Goal: Task Accomplishment & Management: Manage account settings

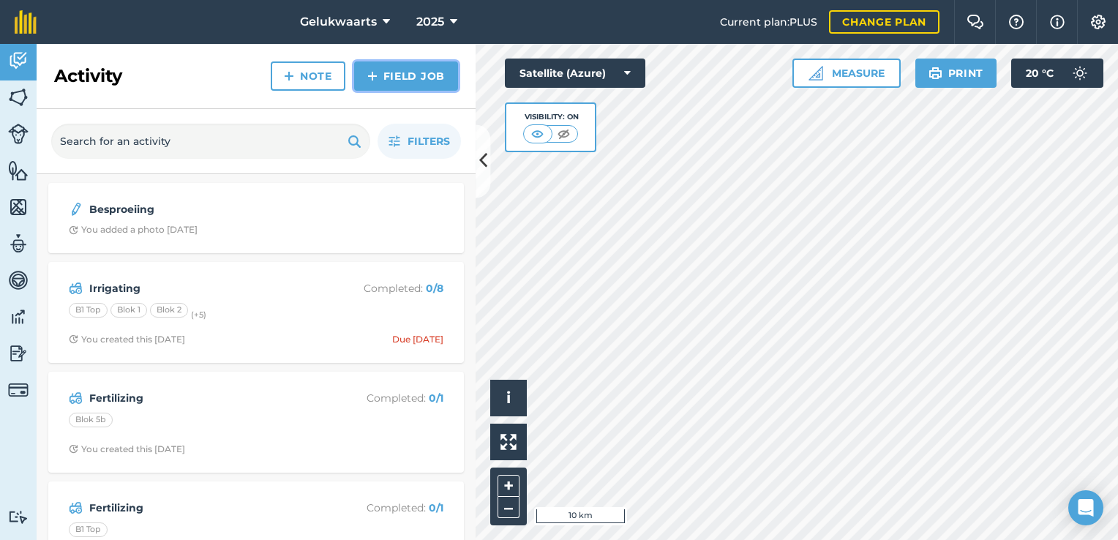
click at [389, 74] on link "Field Job" at bounding box center [406, 75] width 104 height 29
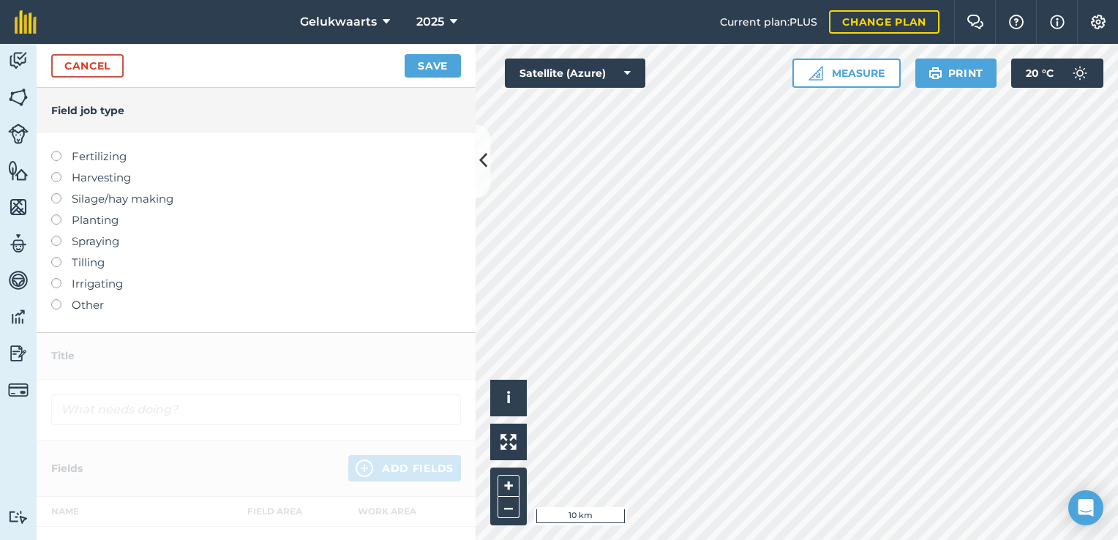
click at [95, 176] on label "Harvesting" at bounding box center [256, 178] width 410 height 18
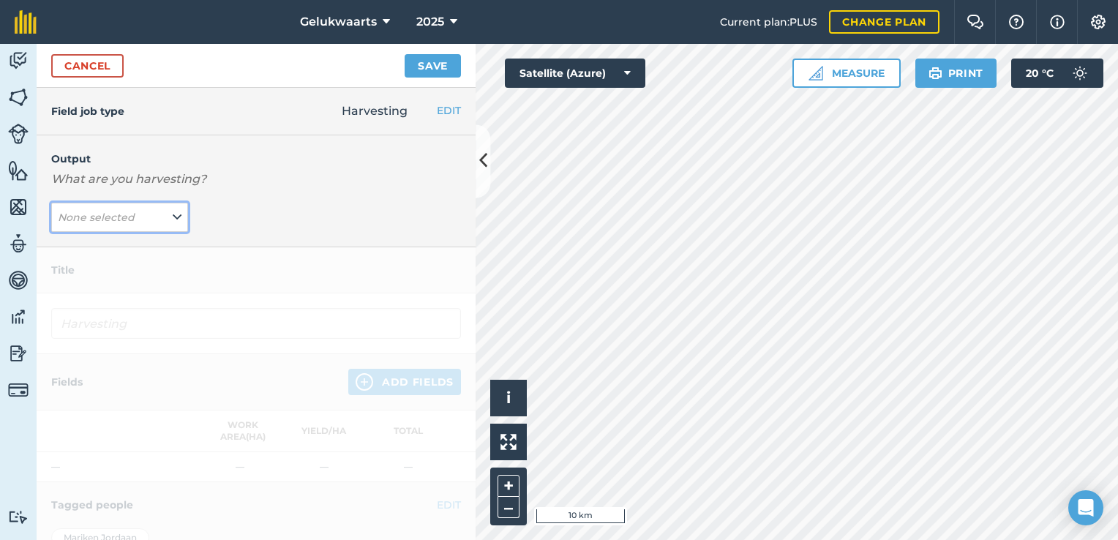
click at [102, 225] on button "None selected" at bounding box center [119, 217] width 137 height 29
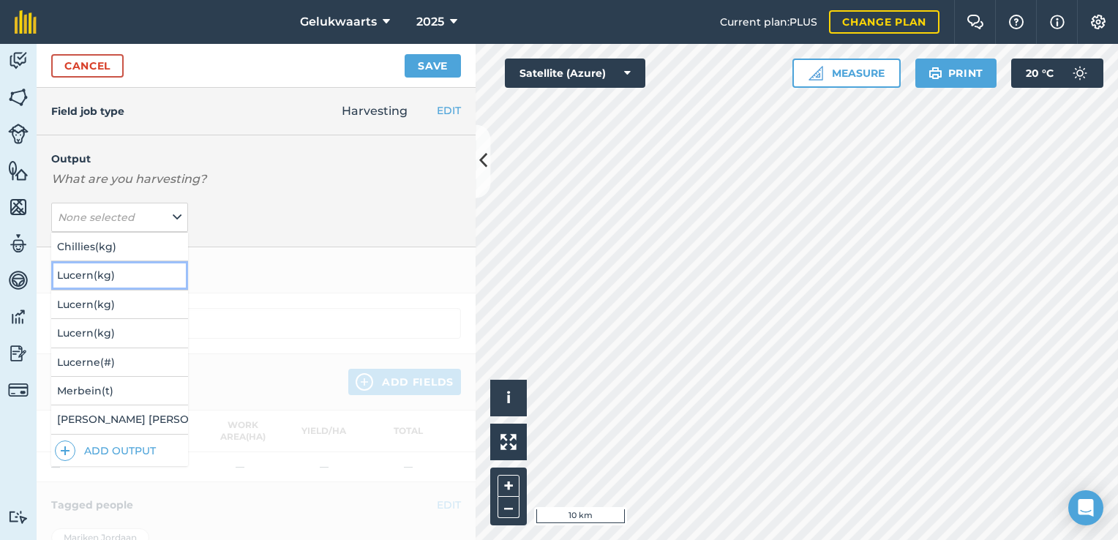
click at [108, 271] on button "Lucern ( kg )" at bounding box center [119, 275] width 137 height 28
type input "Harvesting Lucern"
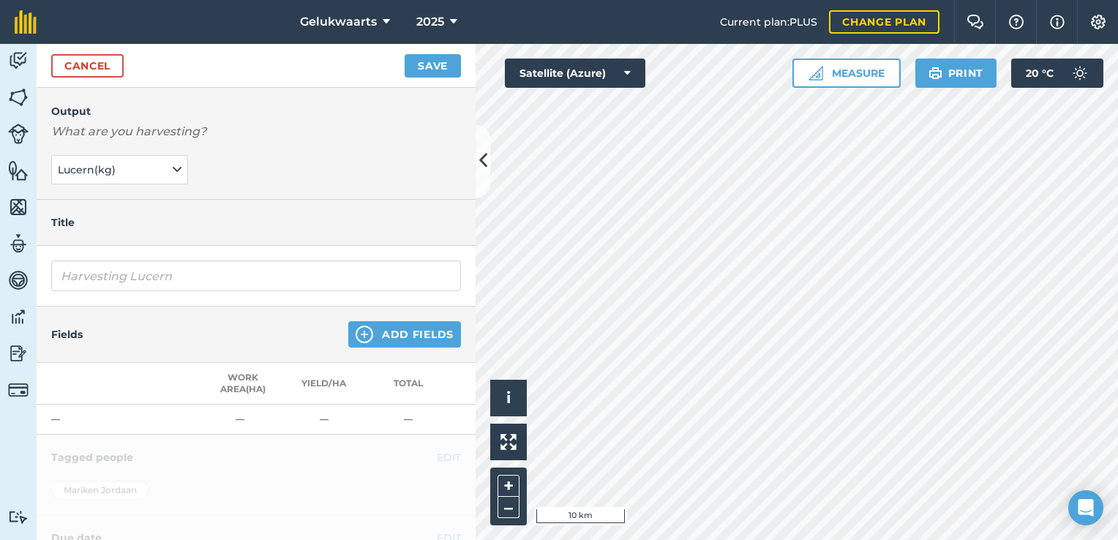
scroll to position [146, 0]
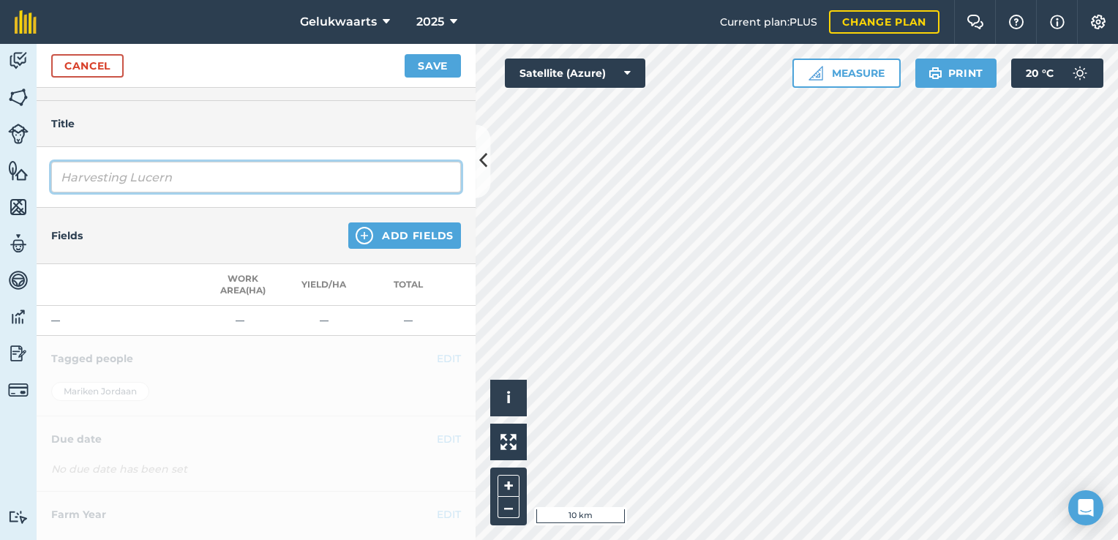
click at [140, 179] on input "Harvesting Lucern" at bounding box center [256, 177] width 410 height 31
click at [218, 174] on input "Harvesting Lucern" at bounding box center [256, 177] width 410 height 31
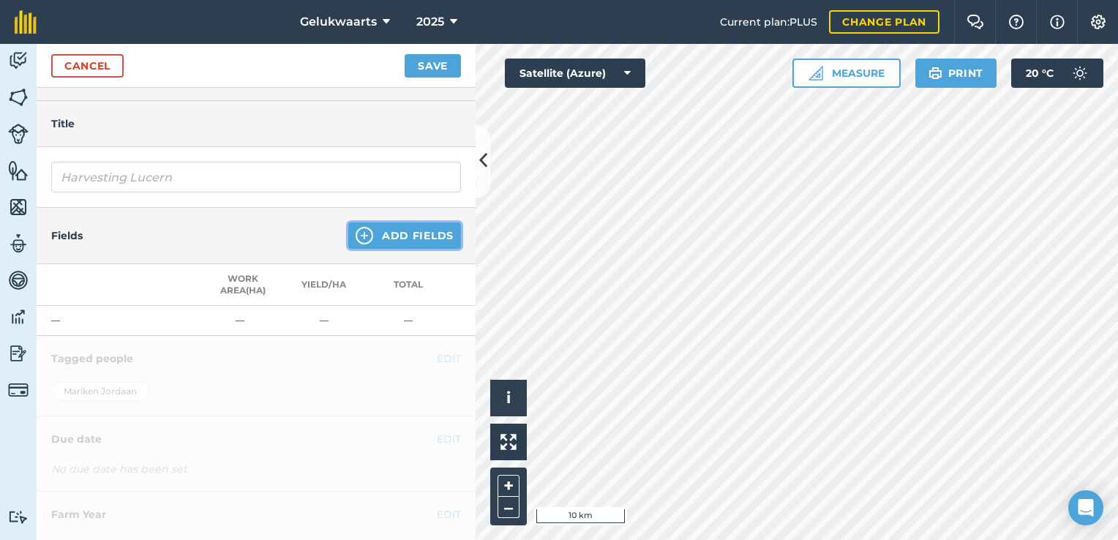
click at [415, 246] on button "Add Fields" at bounding box center [404, 235] width 113 height 26
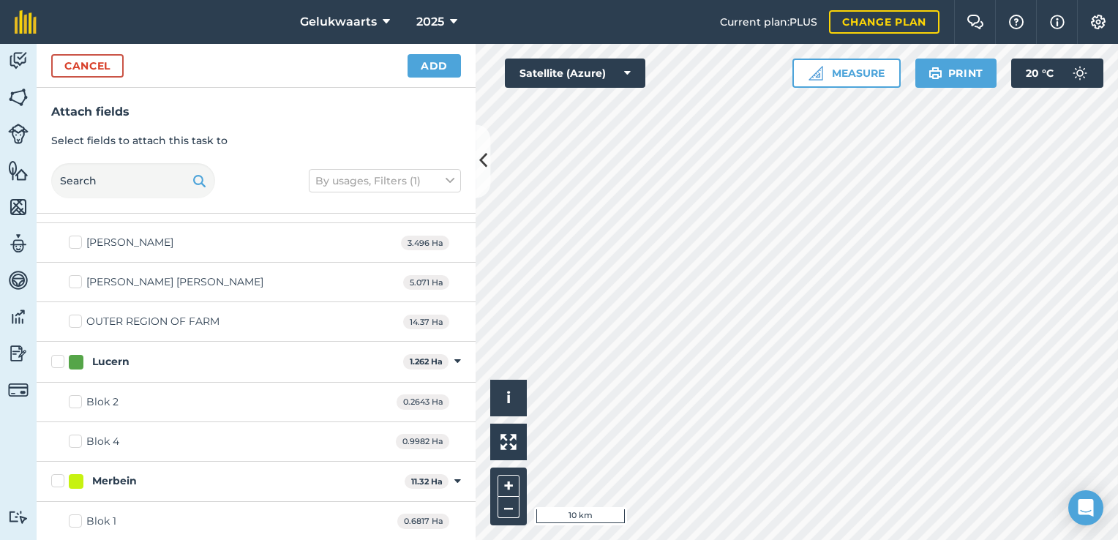
scroll to position [512, 0]
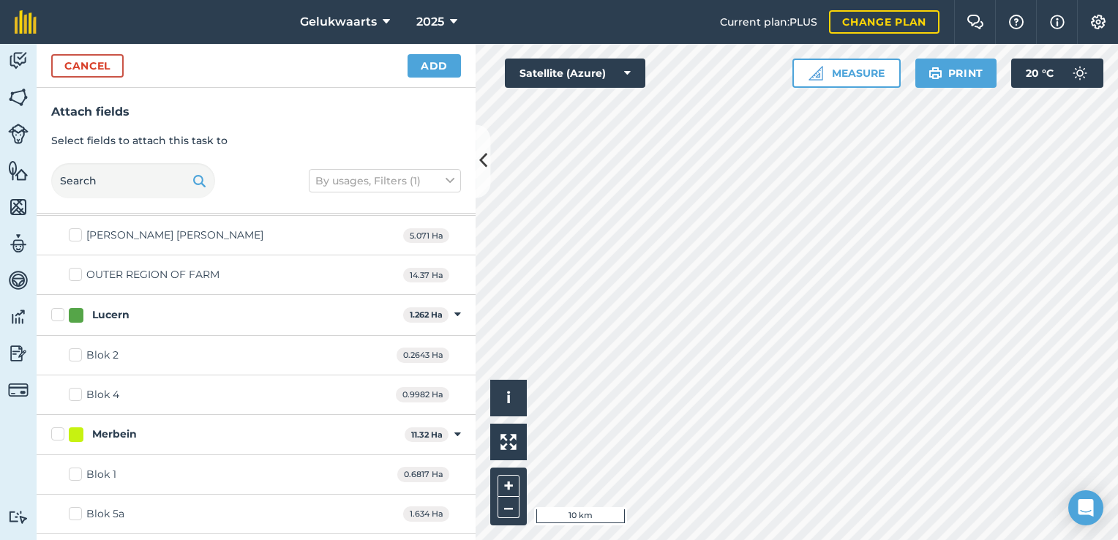
click at [79, 350] on label "Blok 2" at bounding box center [94, 355] width 50 height 15
click at [78, 350] on input "Blok 2" at bounding box center [74, 353] width 10 height 10
checkbox input "true"
drag, startPoint x: 78, startPoint y: 391, endPoint x: 110, endPoint y: 382, distance: 34.3
click at [78, 393] on label "Blok 4" at bounding box center [94, 394] width 50 height 15
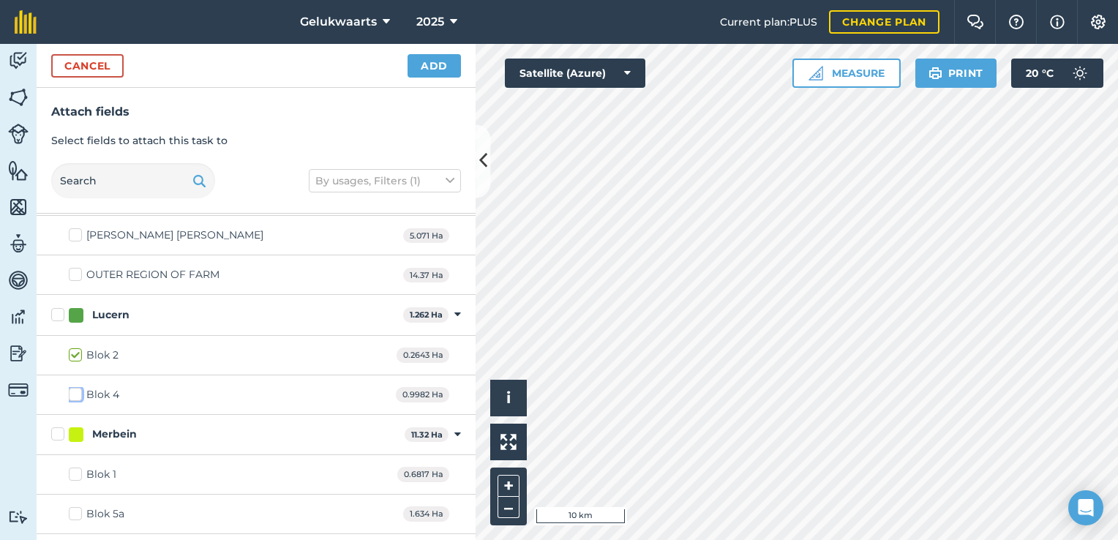
click at [78, 393] on input "Blok 4" at bounding box center [74, 392] width 10 height 10
checkbox input "true"
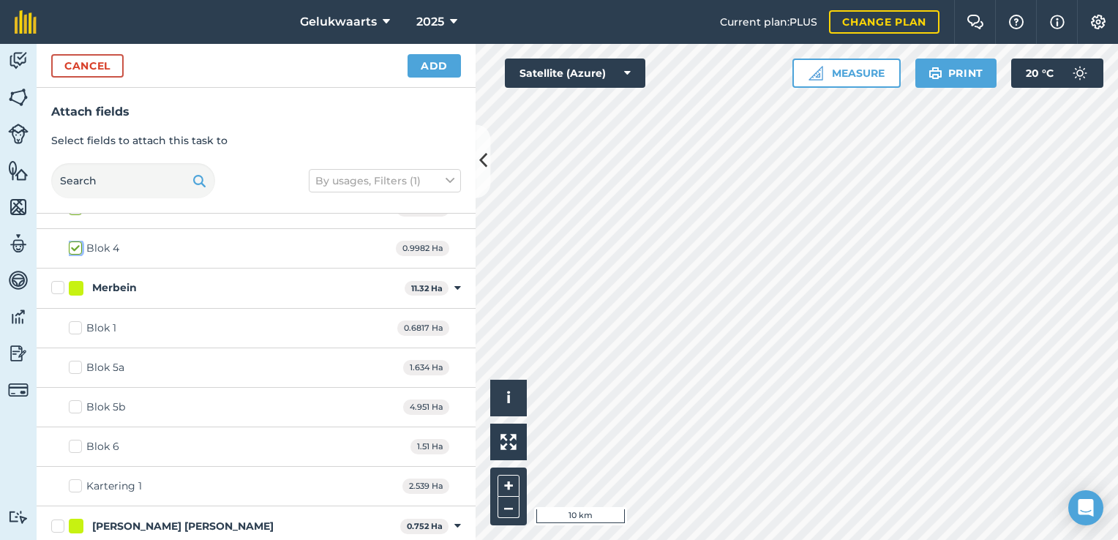
scroll to position [781, 0]
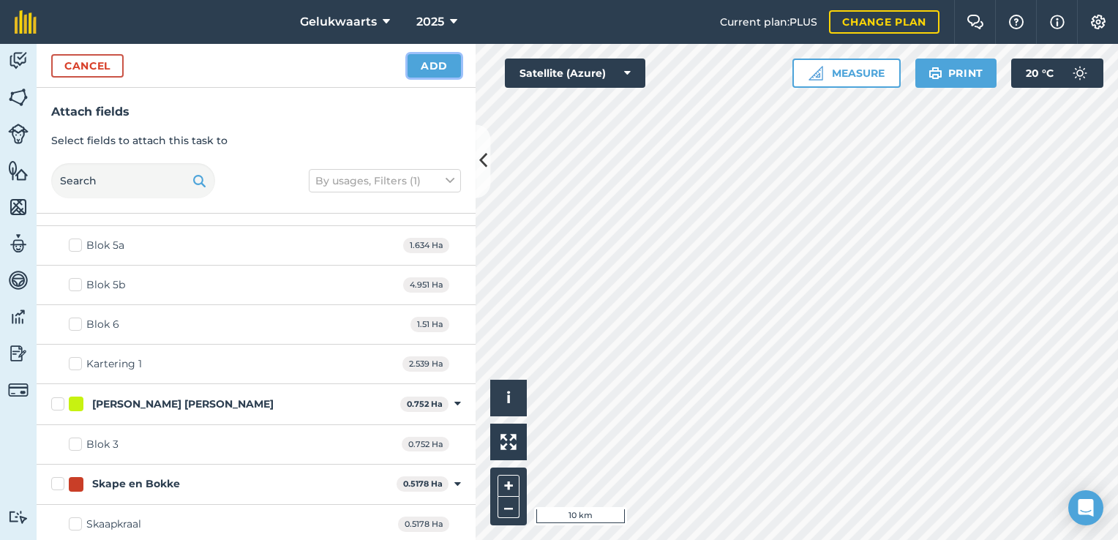
click at [445, 57] on button "Add" at bounding box center [434, 65] width 53 height 23
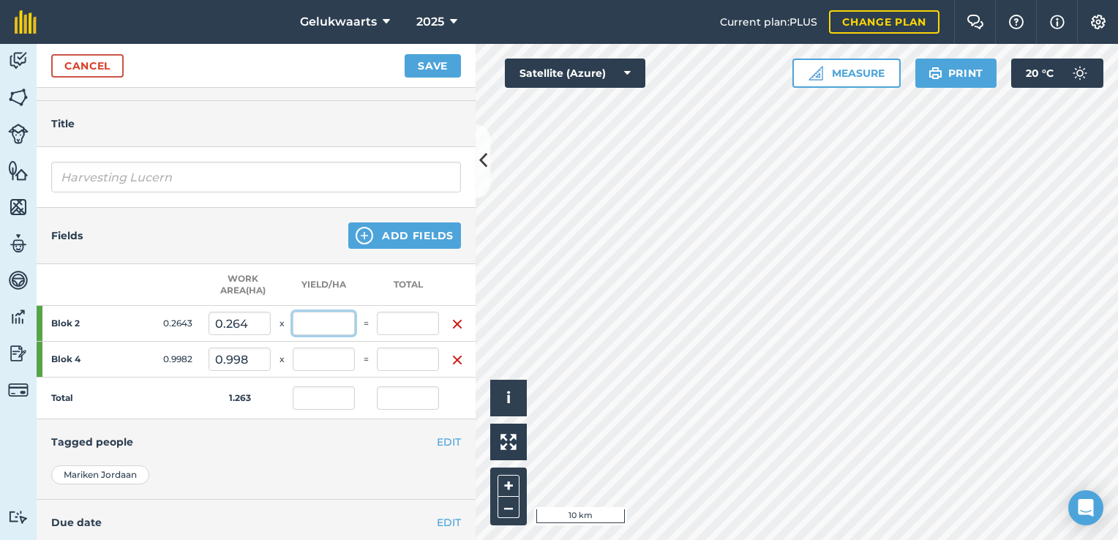
click at [322, 326] on input "text" at bounding box center [324, 323] width 62 height 23
type input "2,480"
type input "655.464"
type input "519.179"
type input "655.464"
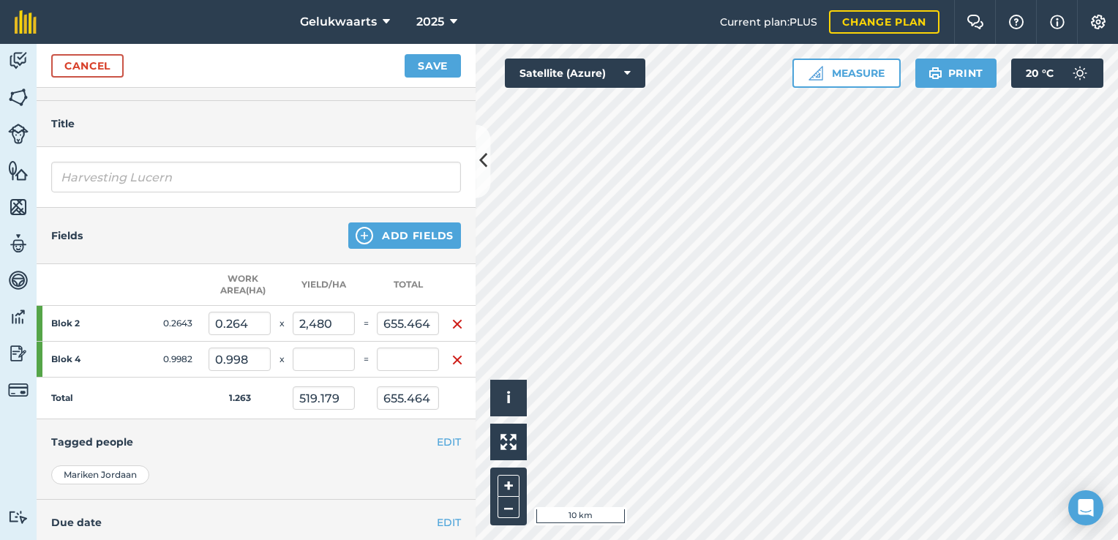
click at [278, 245] on div "Fields Add Fields" at bounding box center [256, 236] width 439 height 56
drag, startPoint x: 337, startPoint y: 326, endPoint x: 265, endPoint y: 321, distance: 72.6
click at [265, 321] on tr "Blok 2 0.2643 0.264 x 2,480 = 655.464" at bounding box center [256, 324] width 439 height 36
type input "4,060"
type input "1,073.058"
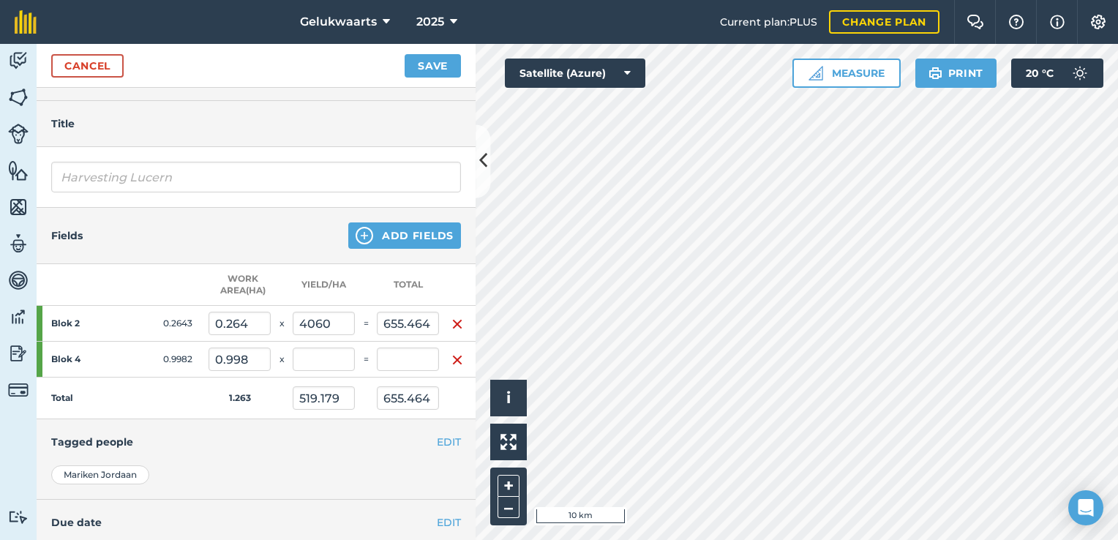
type input "849.947"
type input "1,073.058"
click at [299, 253] on div "Fields Add Fields" at bounding box center [256, 236] width 439 height 56
click at [313, 367] on input "text" at bounding box center [324, 359] width 62 height 23
type input "4060"
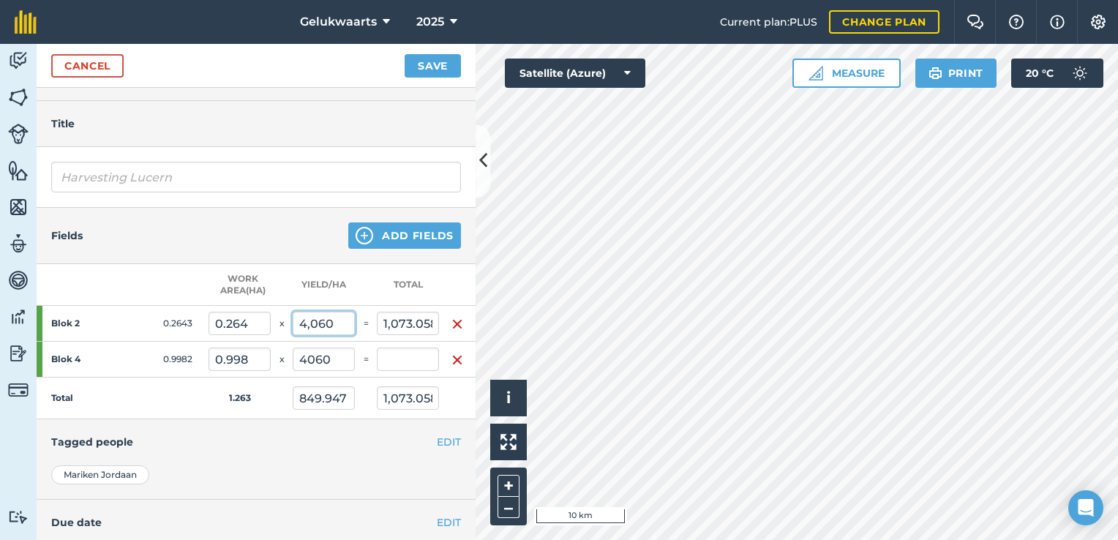
type input "4,060"
type input "5,125.75"
type input "4,060"
type input "4,052.692"
click at [312, 321] on input "4,060" at bounding box center [324, 323] width 62 height 23
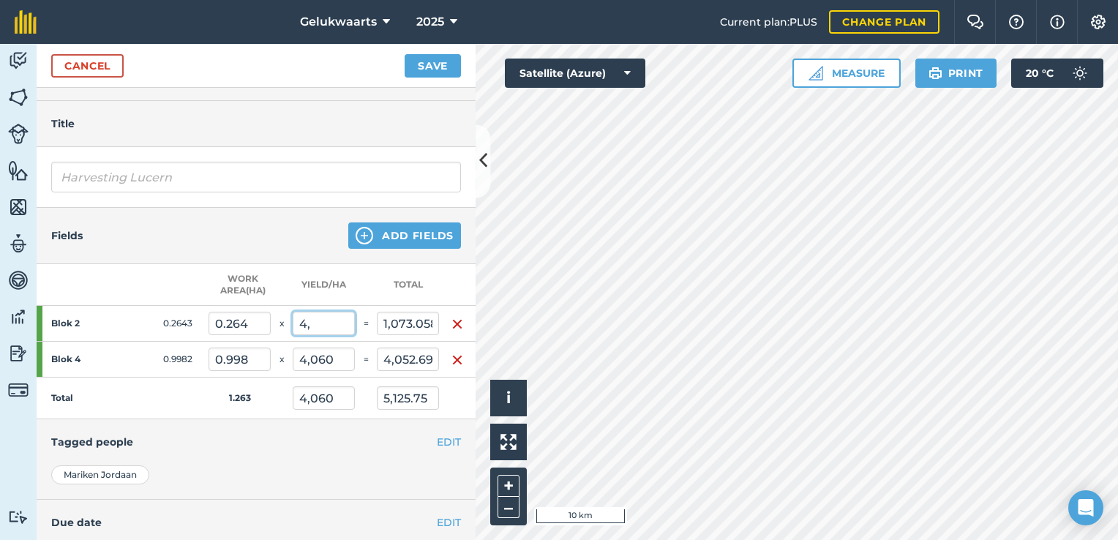
type input "4"
type input "0"
type input "3,210.053"
type input "4,052.692"
click at [337, 359] on input "4,060" at bounding box center [324, 359] width 62 height 23
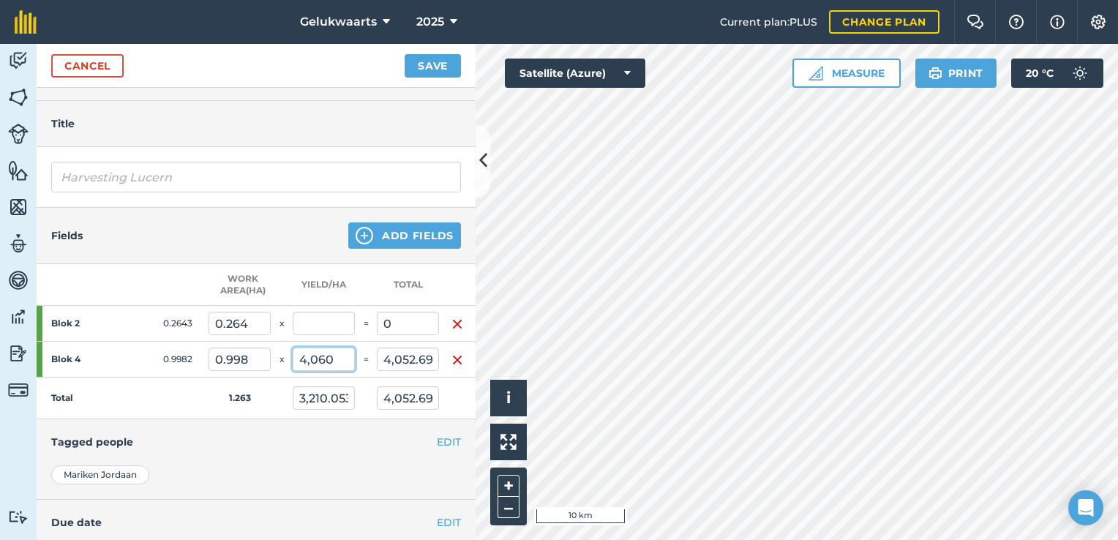
click at [337, 359] on input "4,060" at bounding box center [324, 359] width 62 height 23
type input "750"
type input "592.99"
type input "748.65"
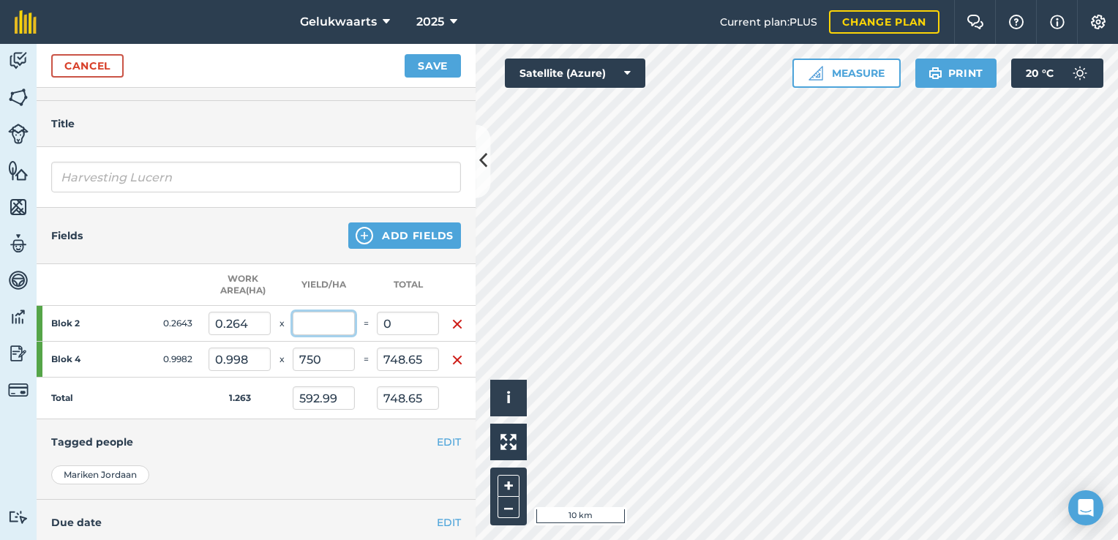
click at [336, 313] on input "text" at bounding box center [324, 323] width 62 height 23
type input "850"
type input "224.655"
type input "770.935"
type input "973.305"
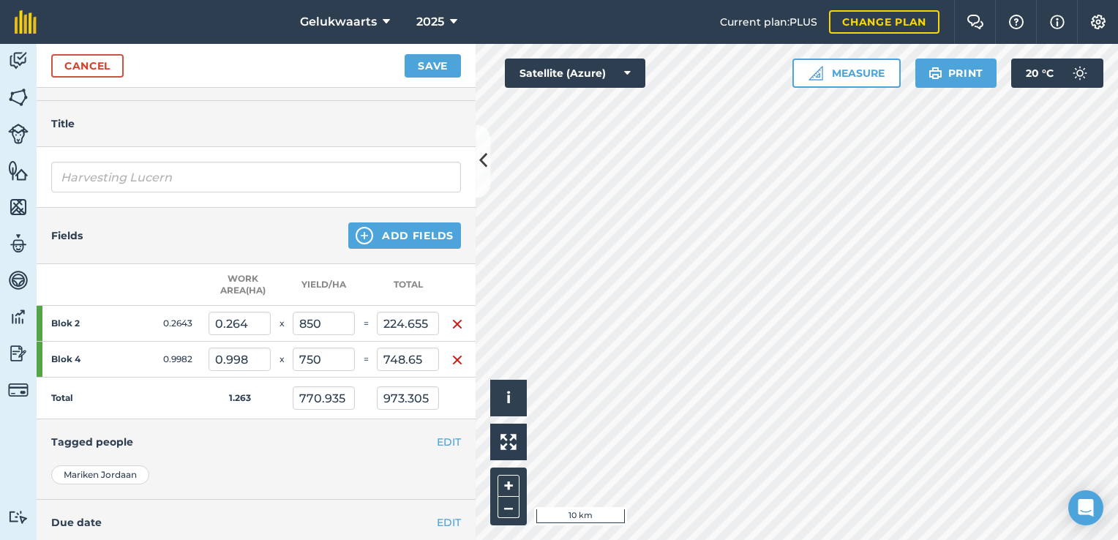
click at [286, 234] on div "Fields Add Fields" at bounding box center [256, 236] width 439 height 56
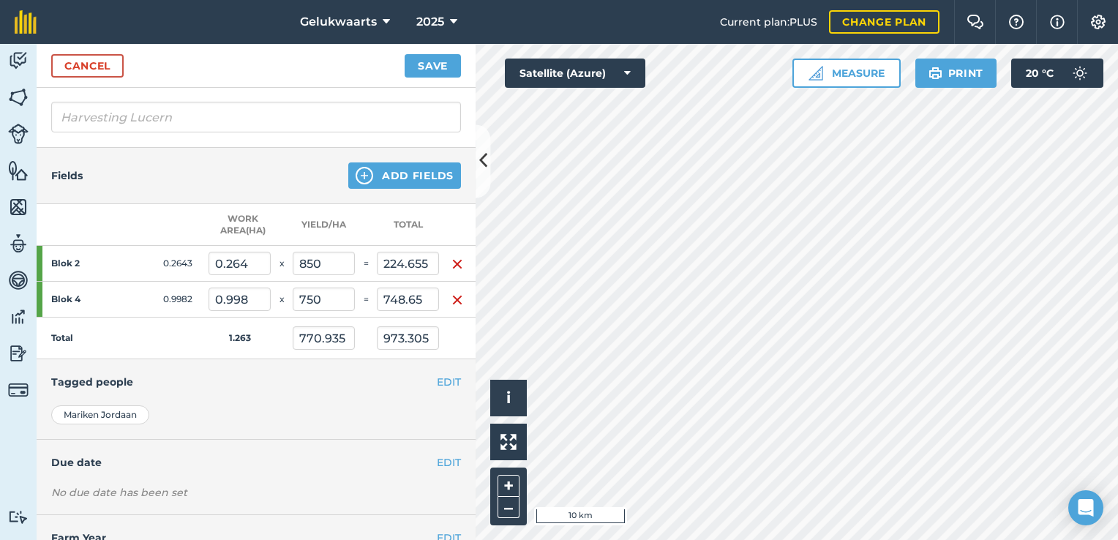
scroll to position [267, 0]
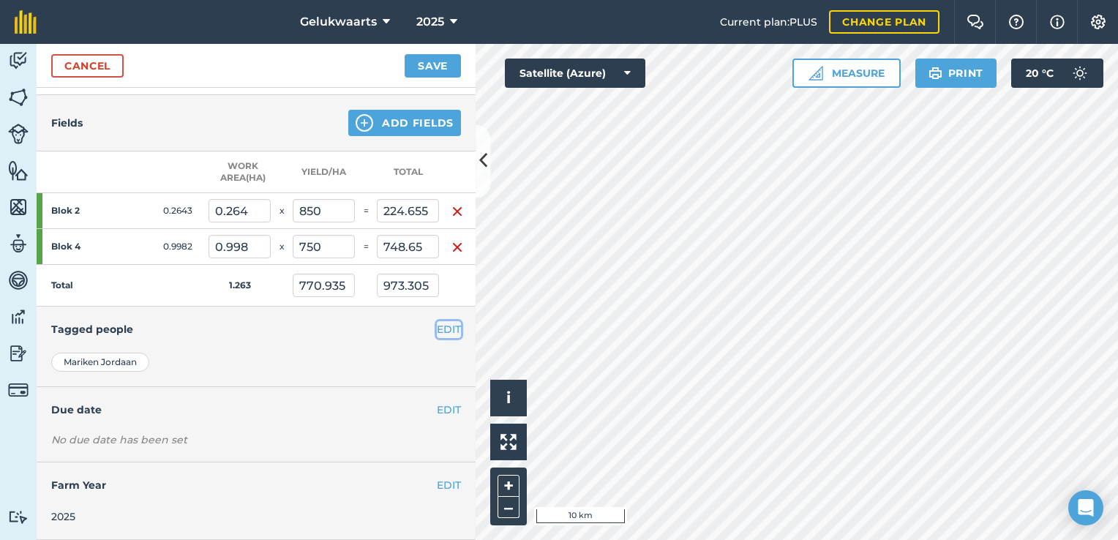
click at [448, 321] on button "EDIT" at bounding box center [449, 329] width 24 height 16
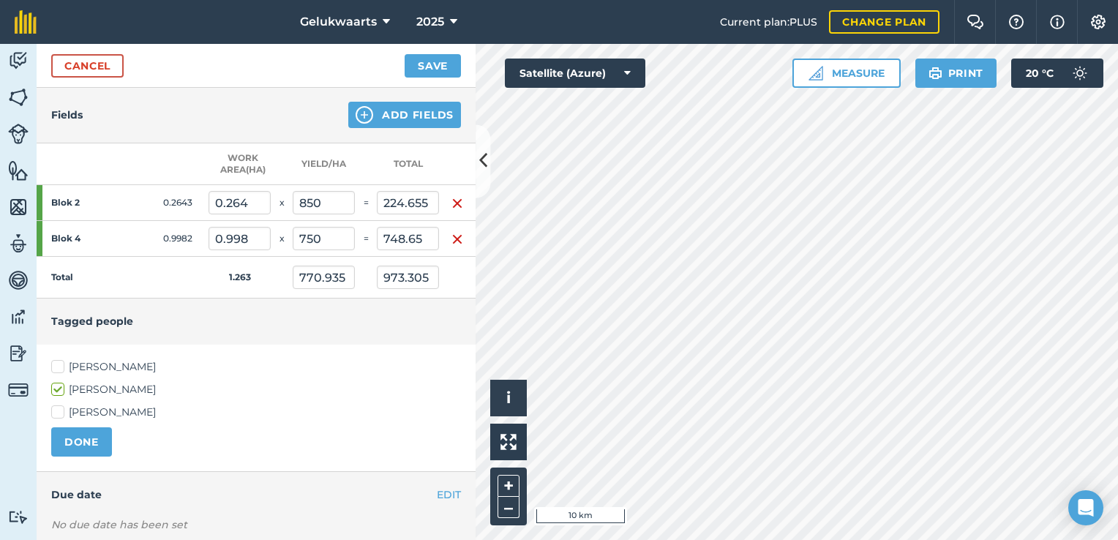
click at [98, 370] on label "[PERSON_NAME]" at bounding box center [256, 366] width 410 height 15
click at [61, 369] on input "[PERSON_NAME]" at bounding box center [56, 364] width 10 height 10
checkbox input "true"
click at [80, 438] on button "DONE" at bounding box center [81, 441] width 61 height 29
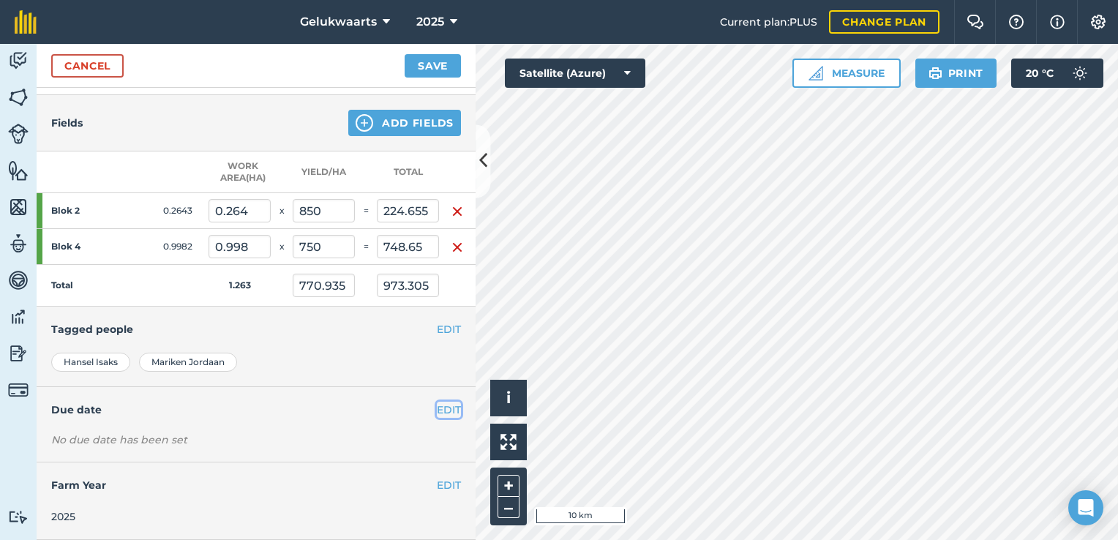
click at [440, 402] on button "EDIT" at bounding box center [449, 410] width 24 height 16
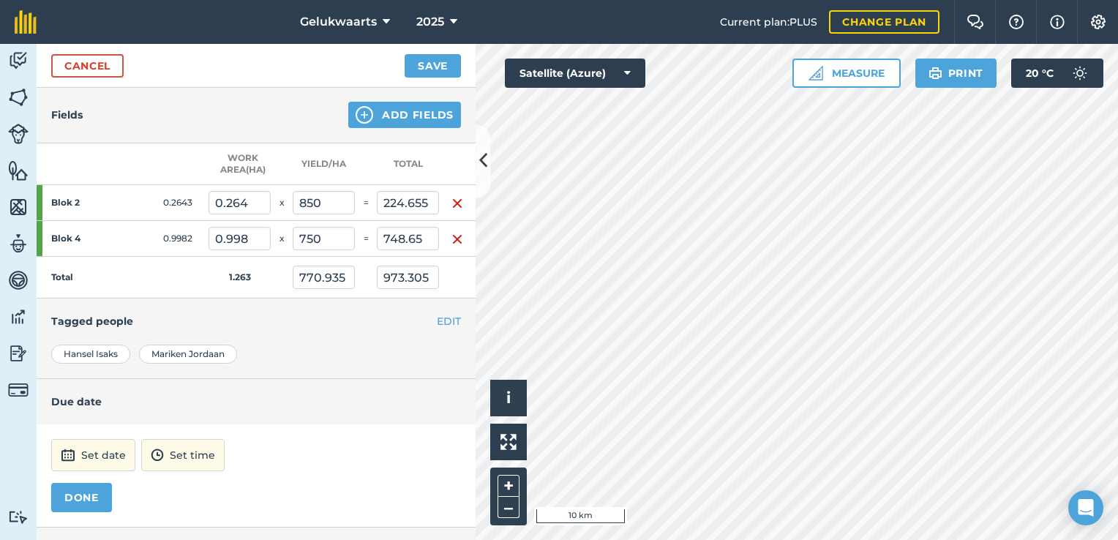
scroll to position [340, 0]
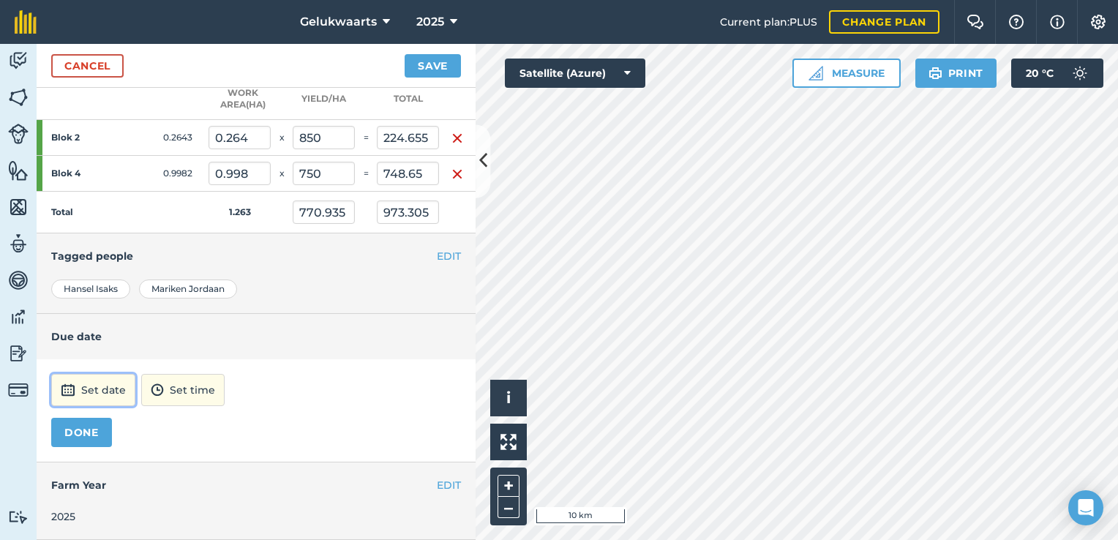
click at [84, 379] on button "Set date" at bounding box center [93, 390] width 84 height 32
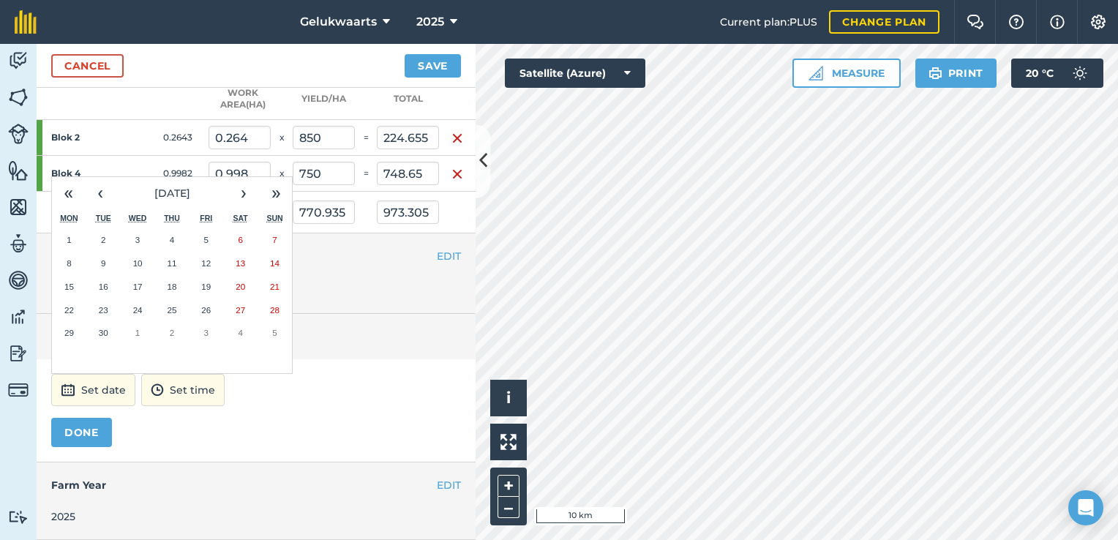
click at [110, 277] on button "16" at bounding box center [103, 286] width 34 height 23
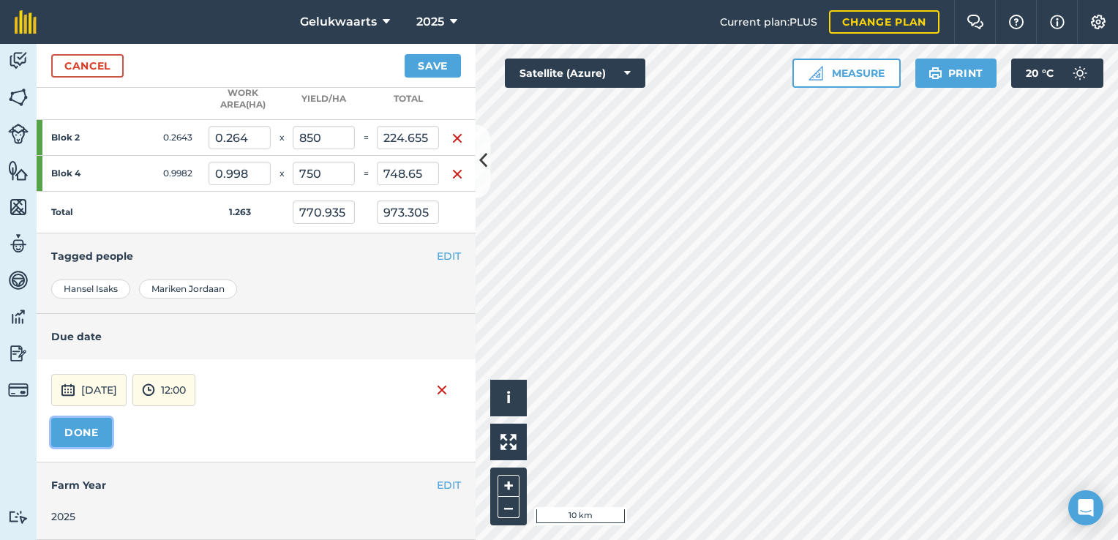
click at [86, 423] on button "DONE" at bounding box center [81, 432] width 61 height 29
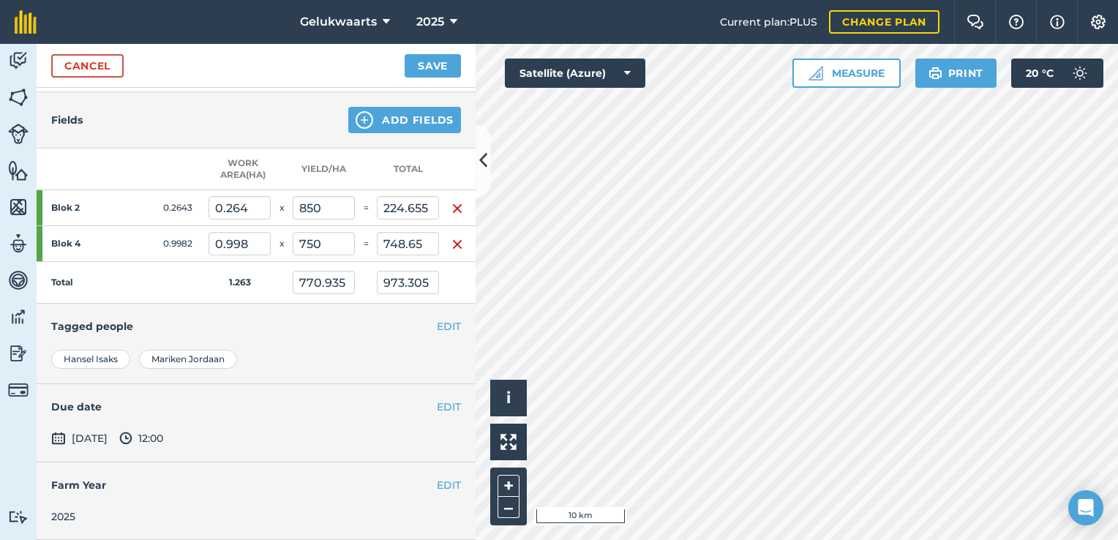
scroll to position [270, 0]
click at [420, 67] on button "Save" at bounding box center [433, 65] width 56 height 23
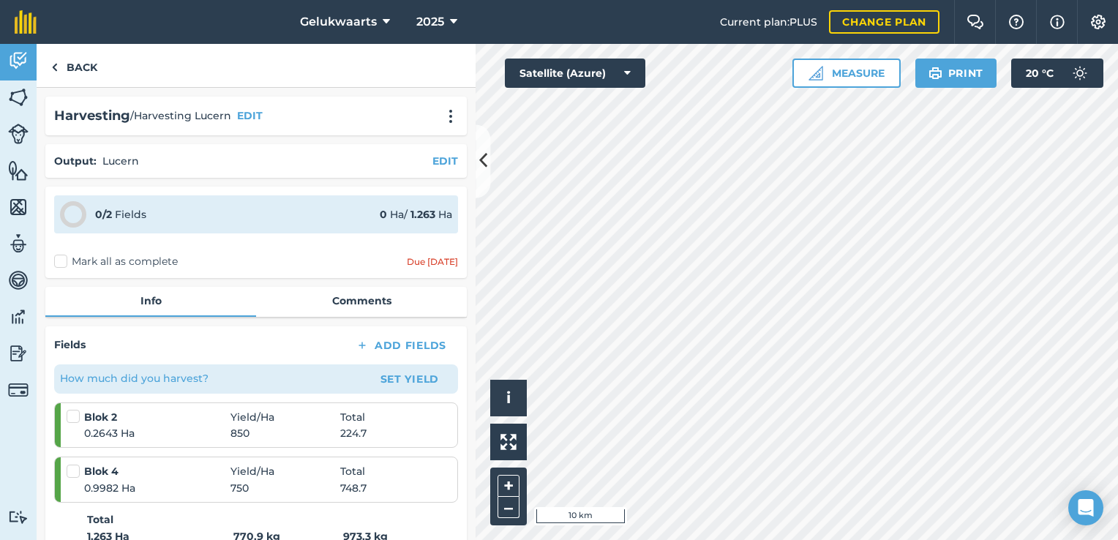
click at [60, 262] on label "Mark all as complete" at bounding box center [116, 261] width 124 height 15
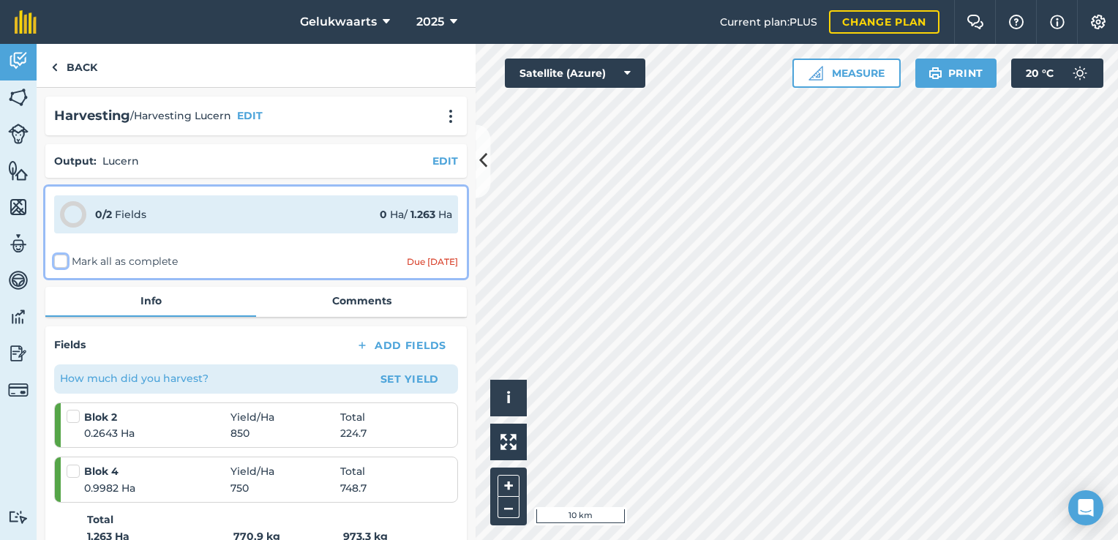
click at [60, 262] on input "Mark all as complete" at bounding box center [59, 259] width 10 height 10
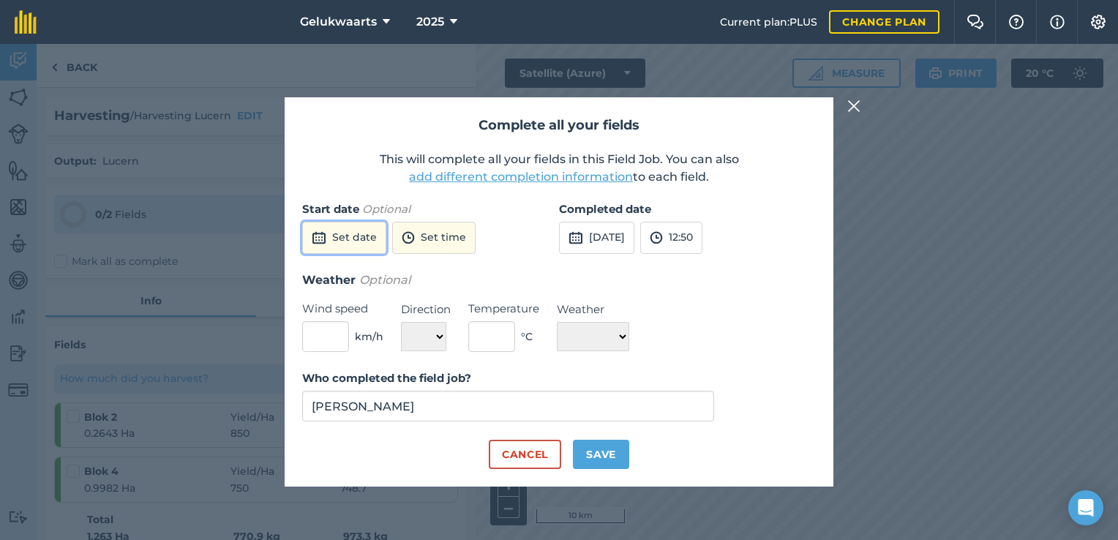
click at [356, 236] on button "Set date" at bounding box center [344, 238] width 84 height 32
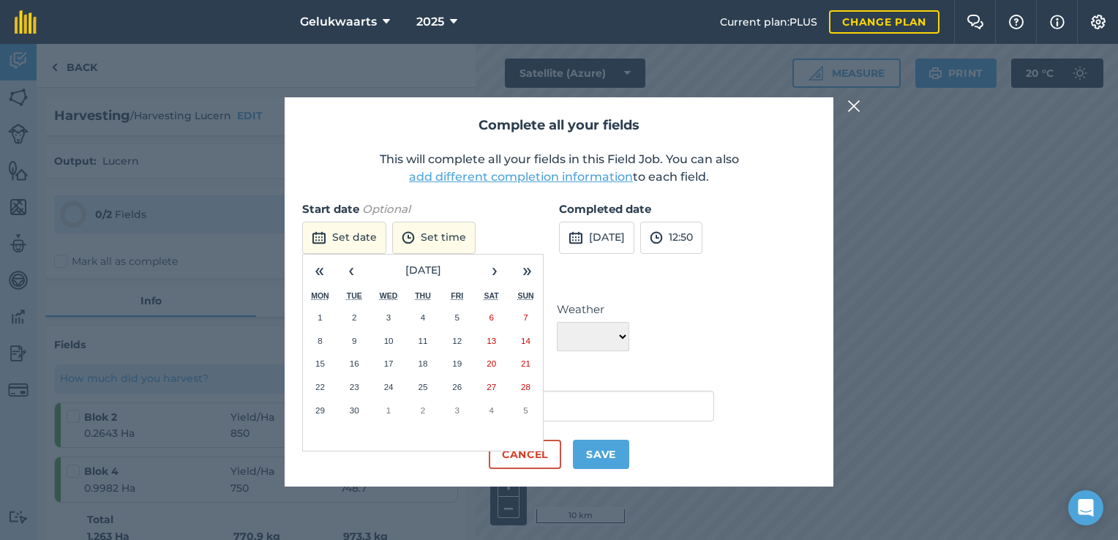
click at [351, 361] on abbr "16" at bounding box center [355, 364] width 10 height 10
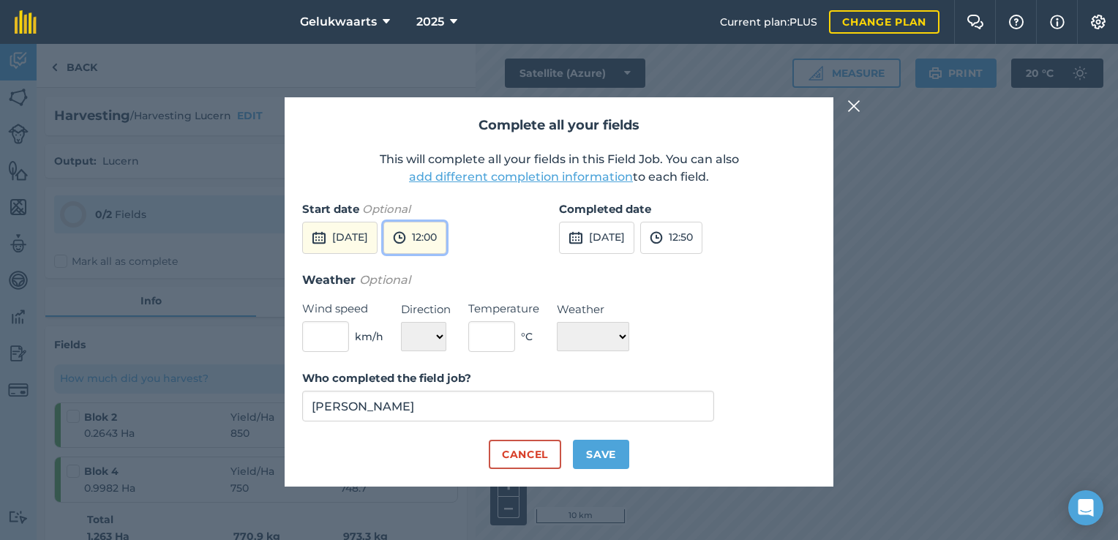
click at [446, 247] on button "12:00" at bounding box center [414, 238] width 63 height 32
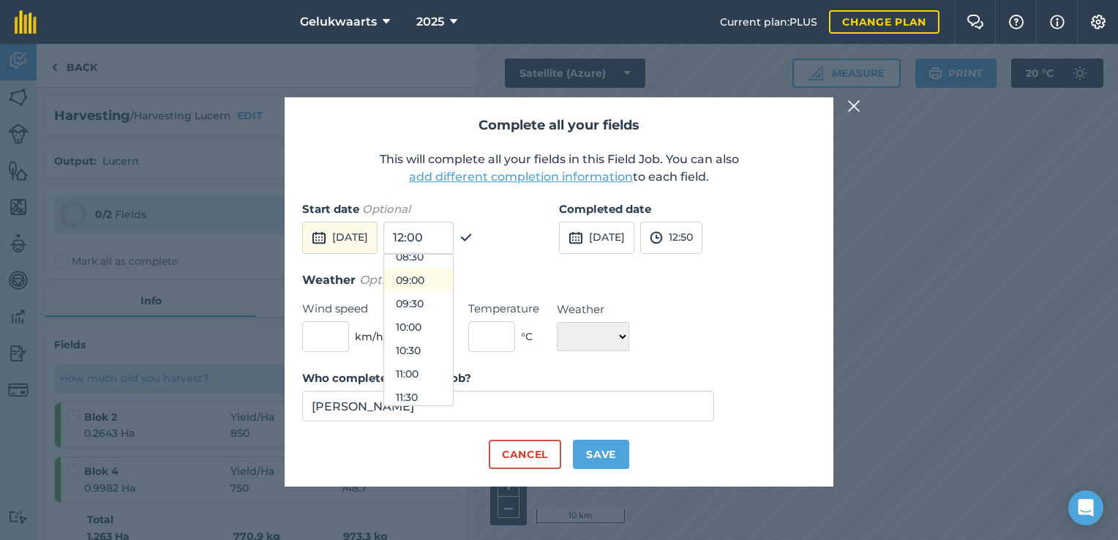
scroll to position [345, 0]
click at [448, 285] on button "08:00" at bounding box center [418, 295] width 69 height 23
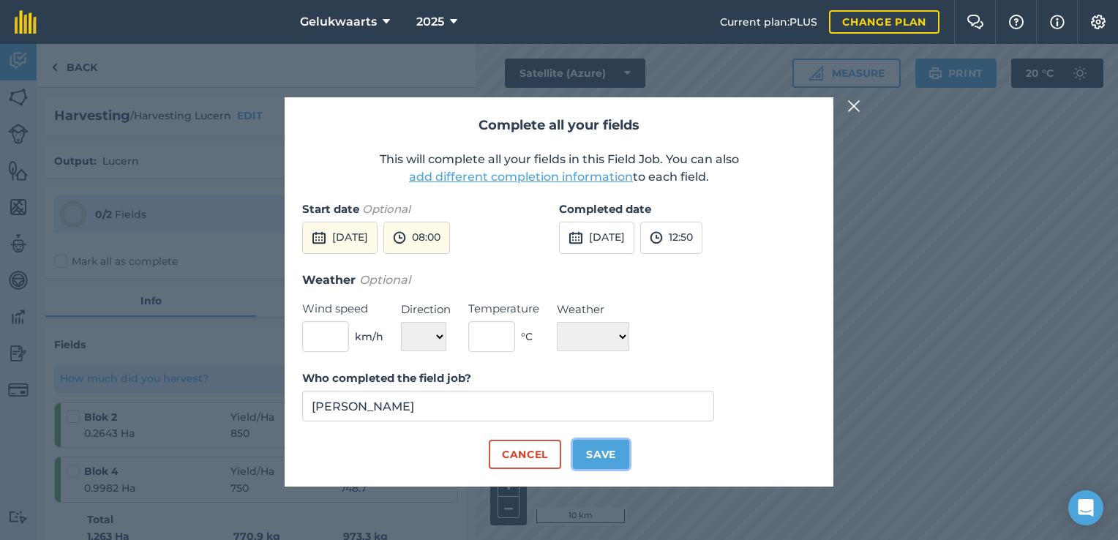
click at [606, 453] on button "Save" at bounding box center [601, 454] width 56 height 29
checkbox input "true"
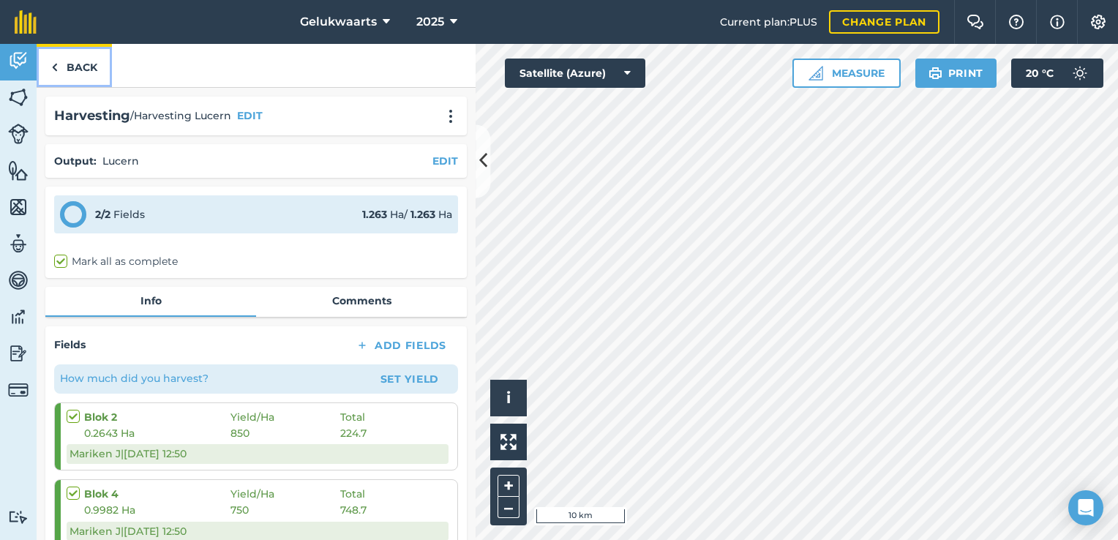
click at [101, 75] on link "Back" at bounding box center [74, 65] width 75 height 43
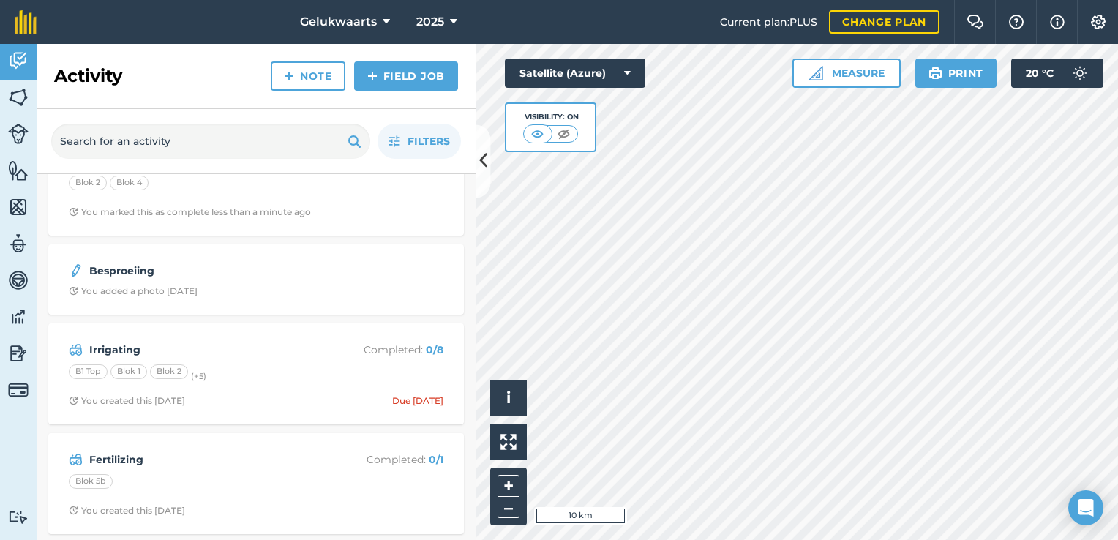
scroll to position [146, 0]
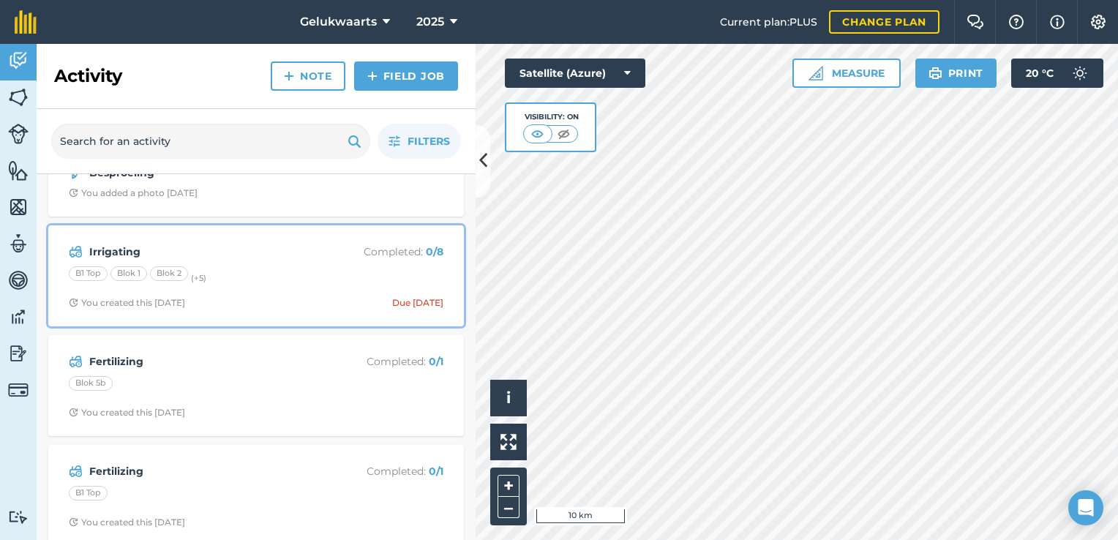
click at [263, 282] on div "B1 Top Blok 1 Blok 2 (+ 5 )" at bounding box center [256, 275] width 375 height 19
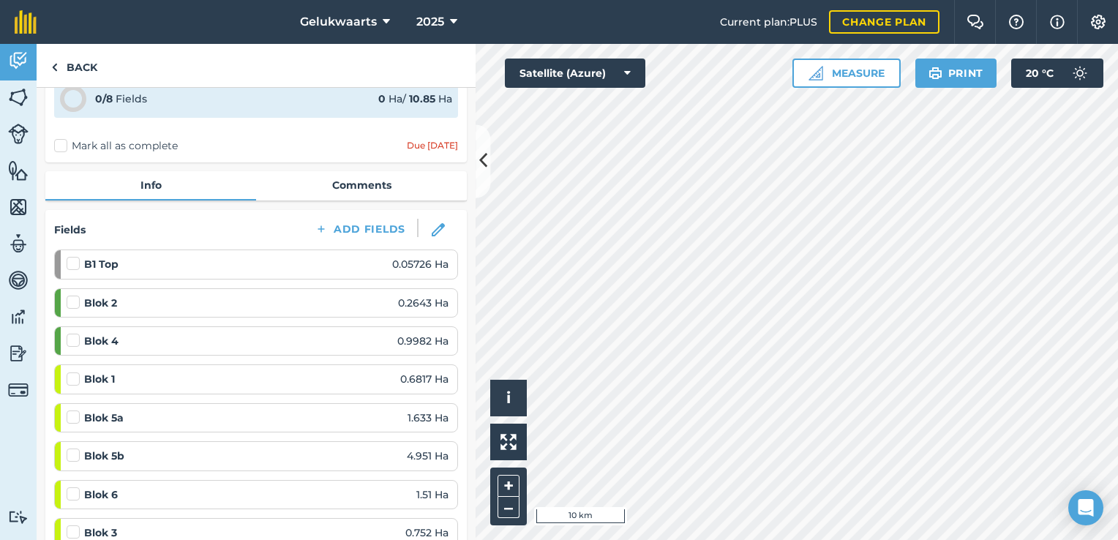
scroll to position [146, 0]
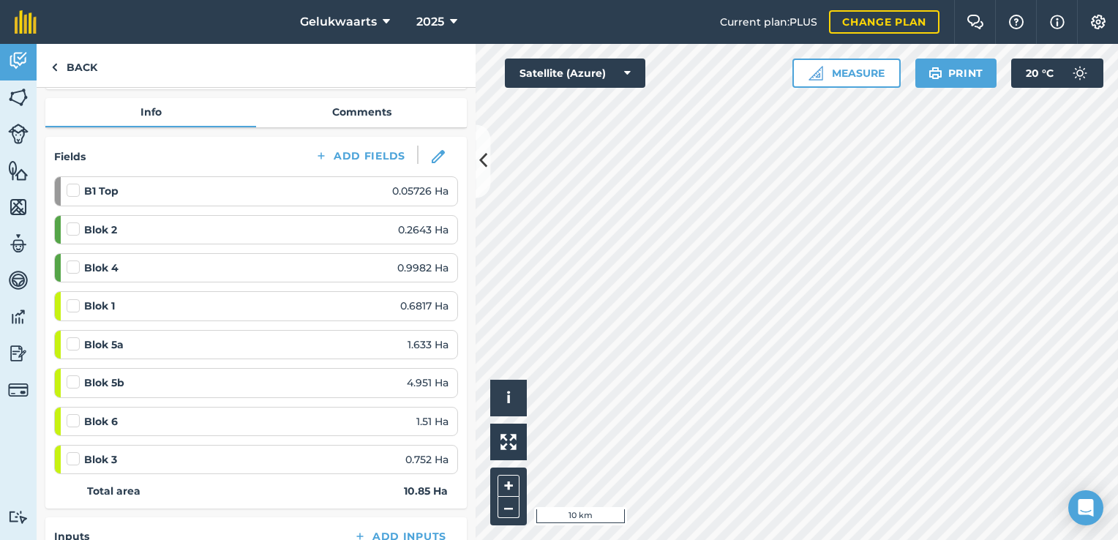
click at [80, 303] on div at bounding box center [76, 306] width 18 height 15
click at [73, 299] on label at bounding box center [76, 299] width 18 height 0
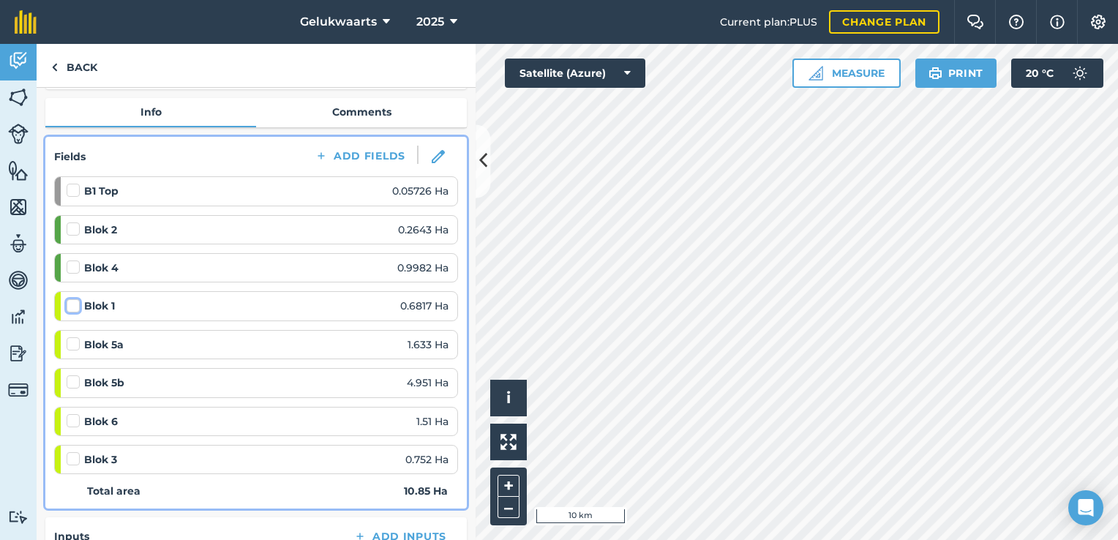
click at [73, 304] on input "checkbox" at bounding box center [72, 304] width 10 height 10
checkbox input "false"
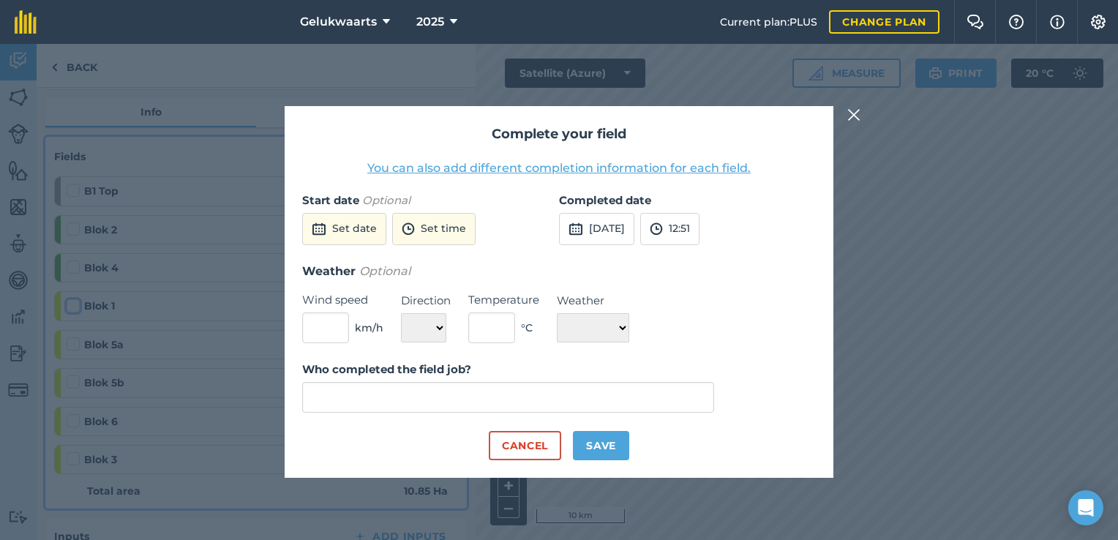
type input "[PERSON_NAME]"
click at [544, 452] on button "Cancel" at bounding box center [525, 445] width 72 height 29
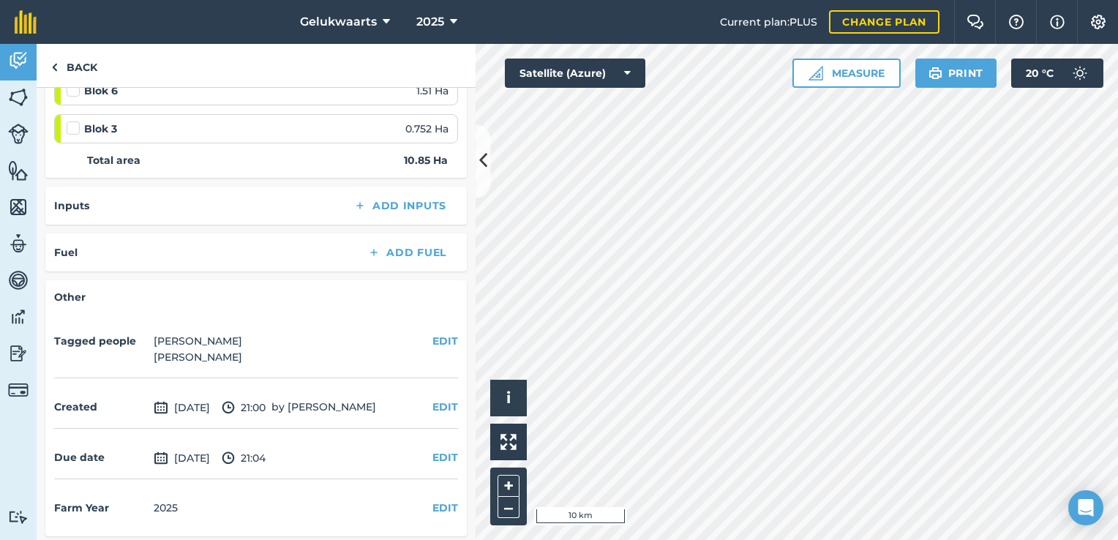
scroll to position [478, 0]
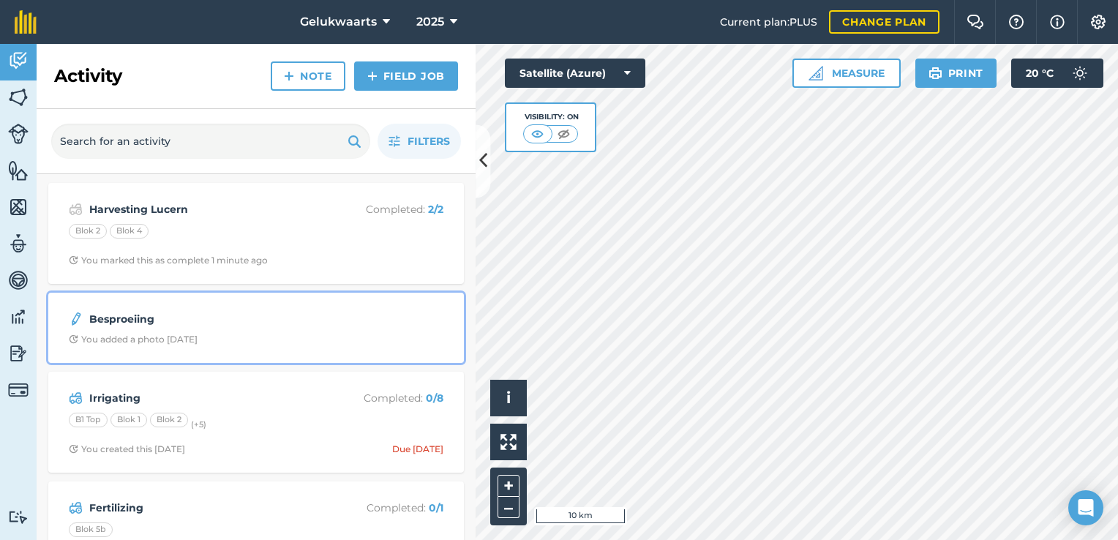
click at [288, 334] on span "You added a photo [DATE]" at bounding box center [256, 340] width 375 height 12
